Goal: Use online tool/utility: Utilize a website feature to perform a specific function

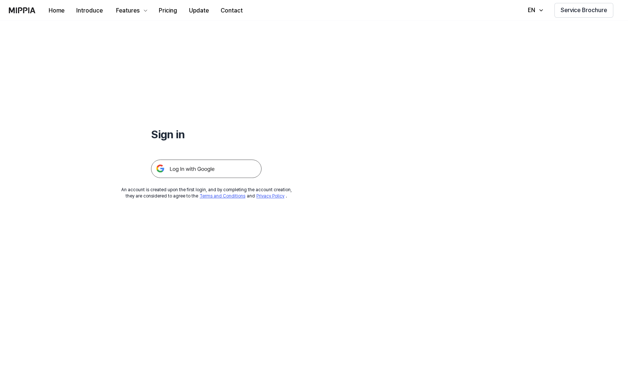
click at [207, 168] on img at bounding box center [206, 169] width 110 height 18
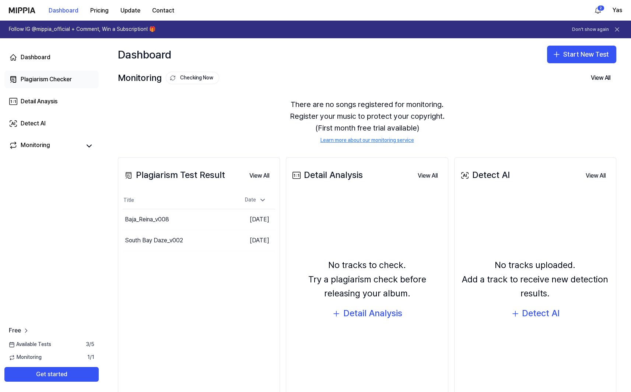
click at [64, 81] on div "Plagiarism Checker" at bounding box center [46, 79] width 51 height 9
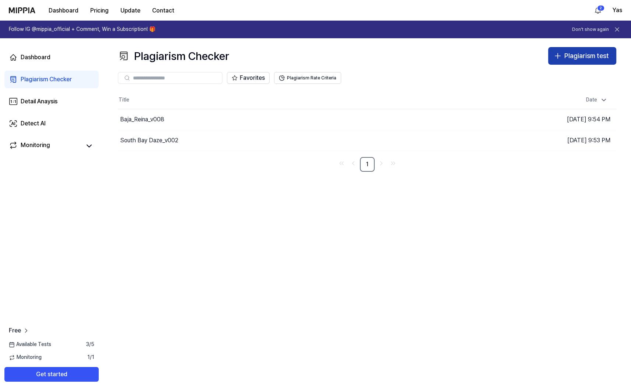
click at [573, 54] on div "Plagiarism test" at bounding box center [586, 56] width 45 height 11
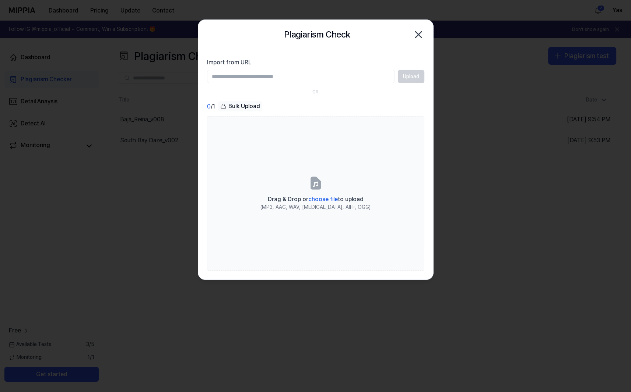
click at [237, 75] on input "Import from URL" at bounding box center [301, 76] width 188 height 13
click at [404, 78] on div "Upload" at bounding box center [315, 76] width 217 height 13
click at [280, 77] on input "Import from URL" at bounding box center [301, 76] width 188 height 13
click at [281, 75] on input "Import from URL" at bounding box center [301, 76] width 188 height 13
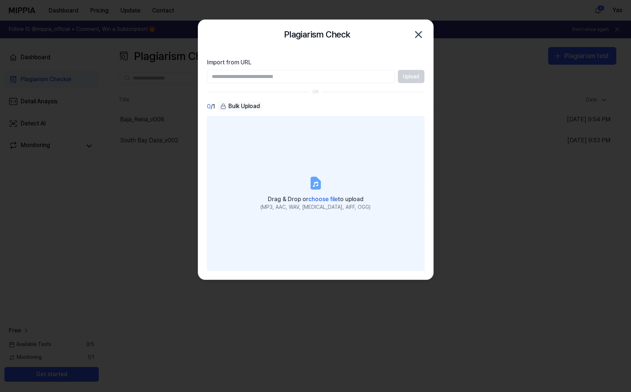
click at [281, 135] on label "Drag & Drop or choose file to upload (MP3, AAC, WAV, FLAC, AIFF, OGG)" at bounding box center [315, 193] width 217 height 155
click at [0, 0] on input "Drag & Drop or choose file to upload (MP3, AAC, WAV, FLAC, AIFF, OGG)" at bounding box center [0, 0] width 0 height 0
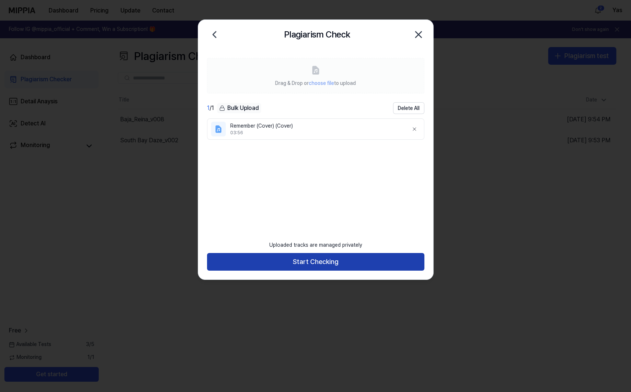
click at [334, 265] on button "Start Checking" at bounding box center [315, 262] width 217 height 18
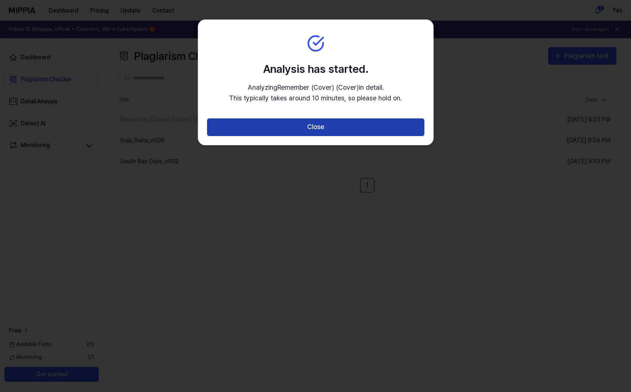
click at [339, 129] on button "Close" at bounding box center [315, 128] width 217 height 18
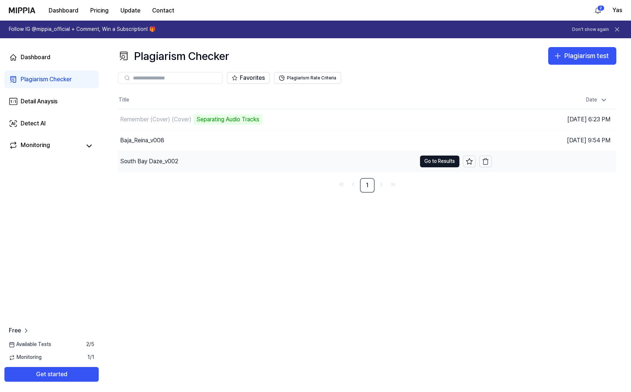
click at [161, 161] on div "South Bay Daze_v002" at bounding box center [149, 161] width 58 height 9
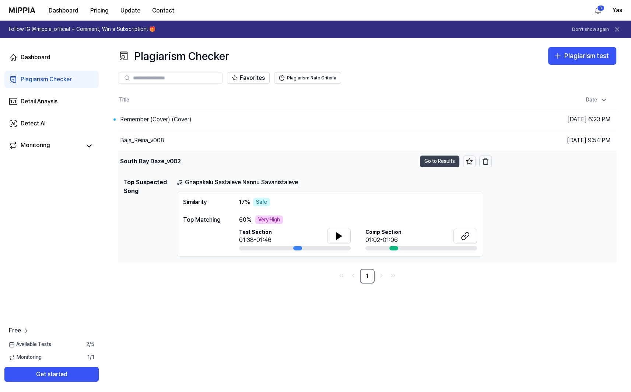
click at [439, 162] on button "Go to Results" at bounding box center [439, 162] width 39 height 12
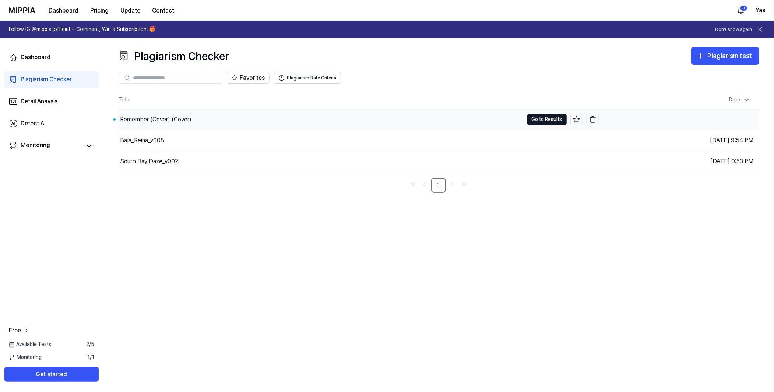
click at [138, 117] on div "Remember (Cover) (Cover)" at bounding box center [155, 119] width 71 height 9
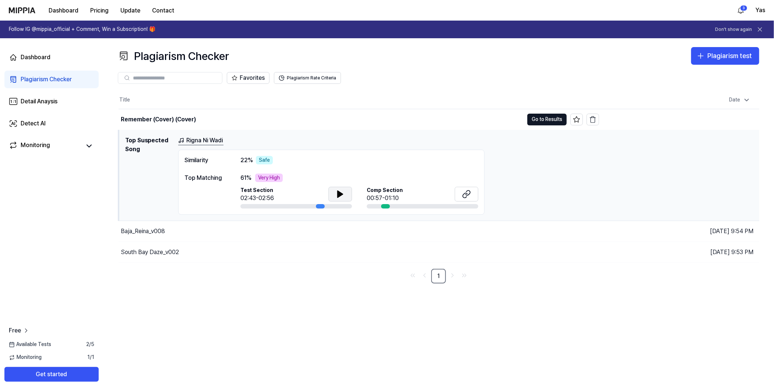
click at [340, 194] on icon at bounding box center [340, 194] width 5 height 7
click at [340, 194] on icon at bounding box center [340, 194] width 9 height 9
